Goal: Transaction & Acquisition: Subscribe to service/newsletter

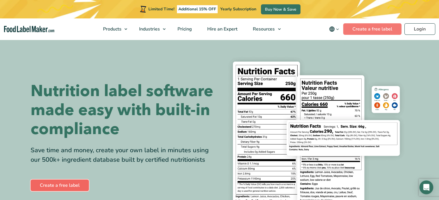
click at [54, 185] on link "Create a free label" at bounding box center [60, 186] width 58 height 12
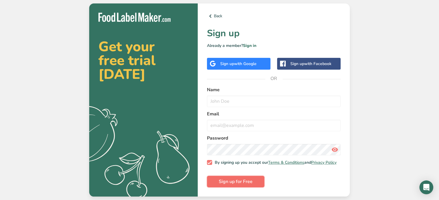
click at [247, 184] on span "Sign up for Free" at bounding box center [236, 182] width 34 height 7
